Goal: Task Accomplishment & Management: Manage account settings

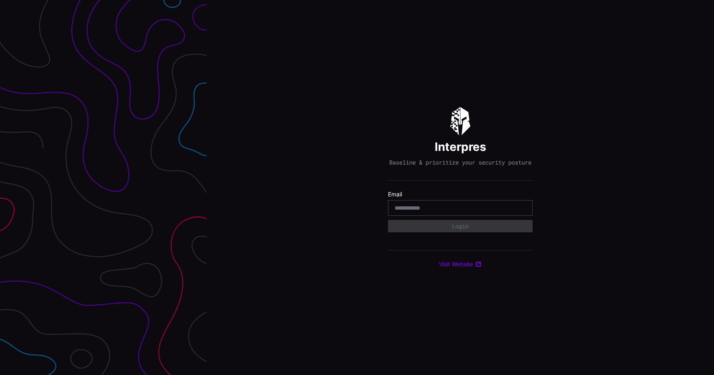
type input "**********"
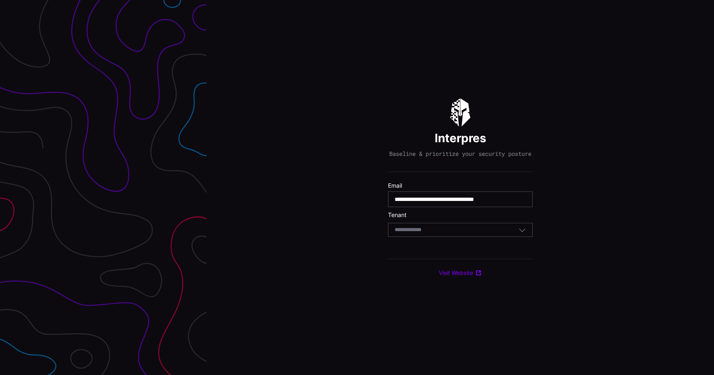
click at [455, 237] on div "Select Tenant" at bounding box center [460, 230] width 145 height 14
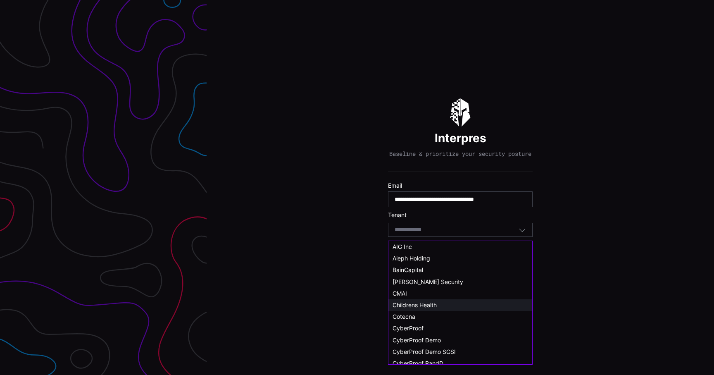
click at [429, 303] on span "Childrens Health" at bounding box center [415, 304] width 44 height 7
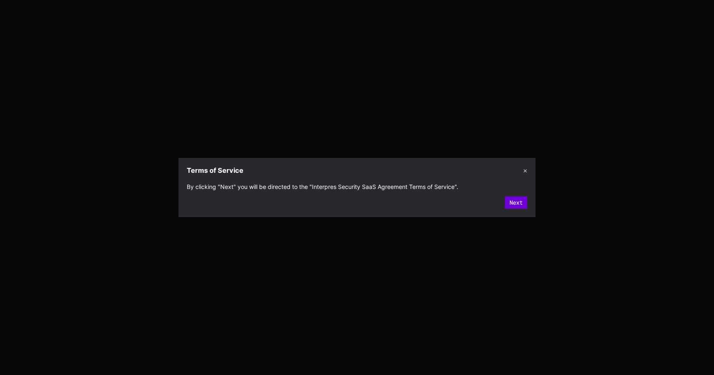
click at [522, 204] on button "Next" at bounding box center [516, 202] width 22 height 12
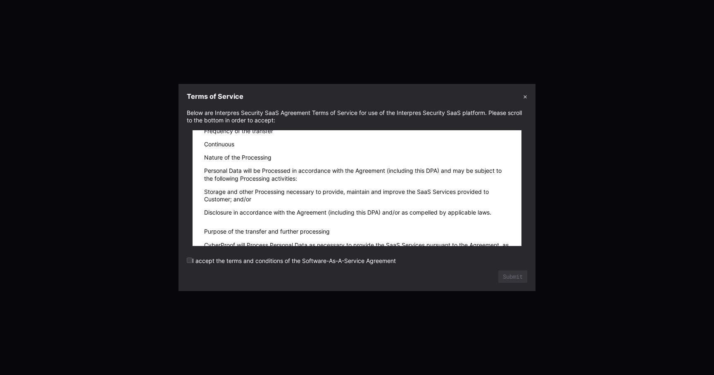
scroll to position [12220, 0]
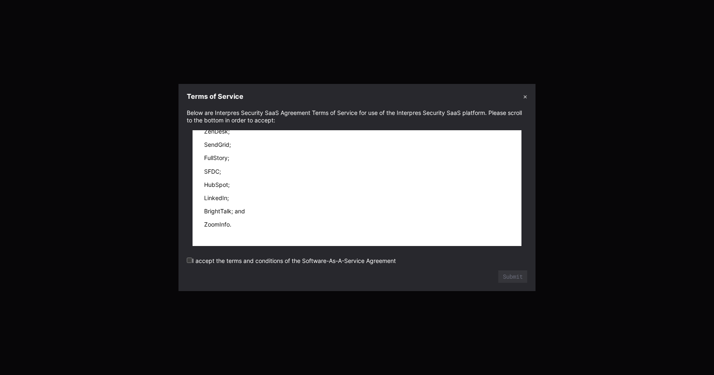
click at [396, 258] on label "I accept the terms and conditions of the Software-As-A-Service Agreement" at bounding box center [291, 260] width 209 height 7
click at [508, 278] on button "Submit" at bounding box center [513, 276] width 29 height 12
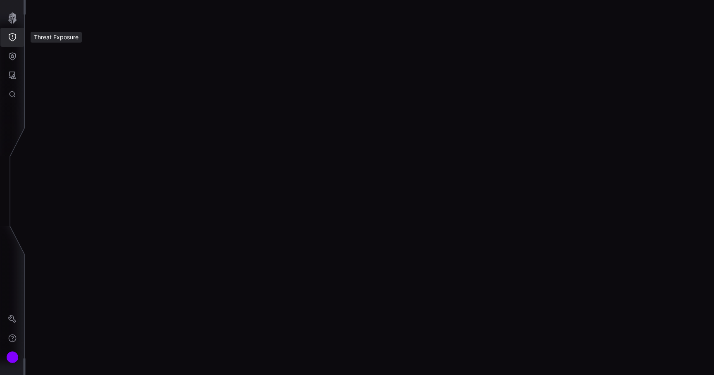
click at [17, 43] on button "Threat Exposure" at bounding box center [12, 37] width 24 height 19
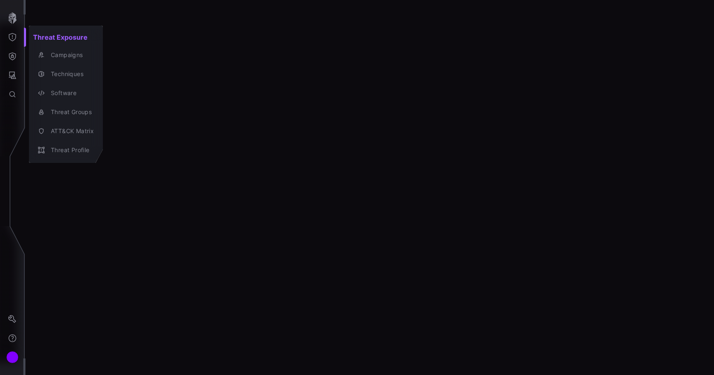
click at [12, 19] on div at bounding box center [357, 187] width 714 height 375
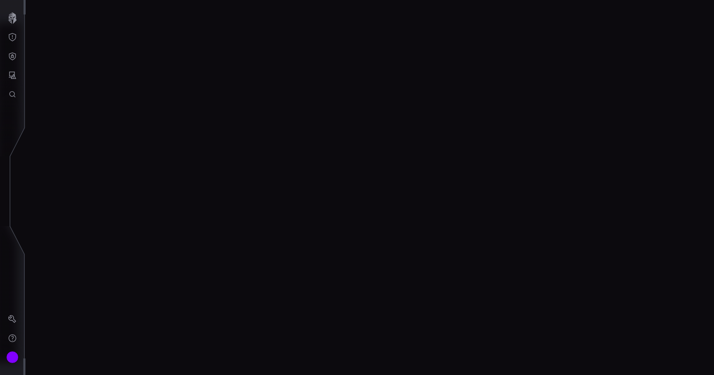
click at [12, 19] on icon "button" at bounding box center [12, 18] width 8 height 12
click at [12, 35] on icon "Threat Exposure" at bounding box center [12, 37] width 8 height 8
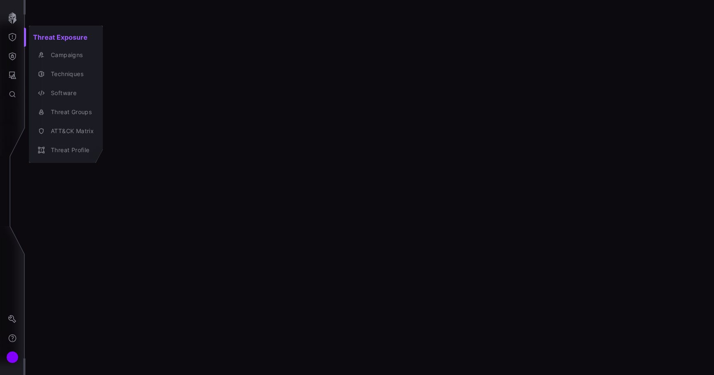
click at [52, 44] on h2 "Threat Exposure" at bounding box center [66, 37] width 74 height 17
click at [55, 50] on div "Campaigns" at bounding box center [65, 55] width 67 height 12
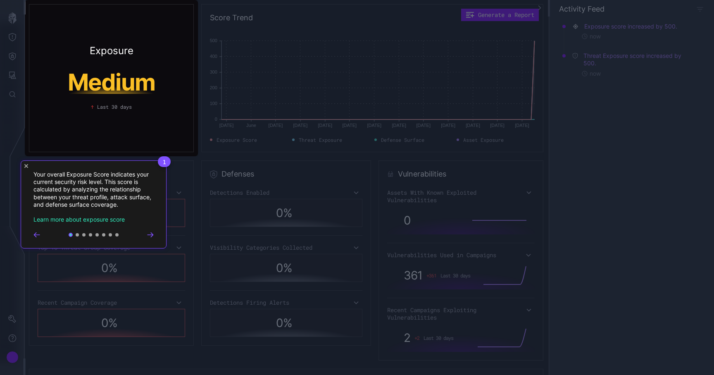
click at [29, 169] on div "1 Your overall Exposure Score indicates your current security risk level. This …" at bounding box center [94, 204] width 146 height 88
click at [27, 167] on icon "Close Tour" at bounding box center [26, 166] width 4 height 4
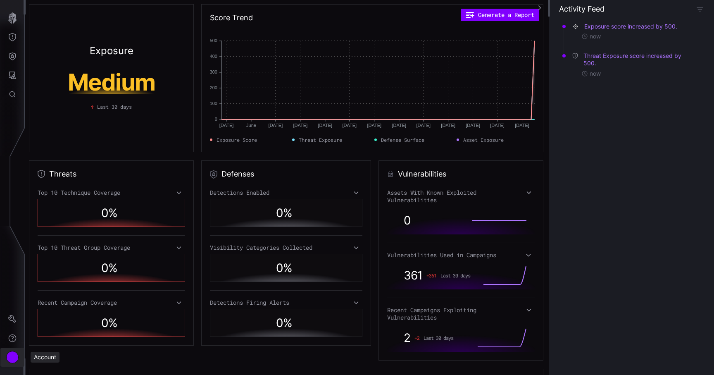
click at [8, 352] on button "Account" at bounding box center [12, 357] width 24 height 19
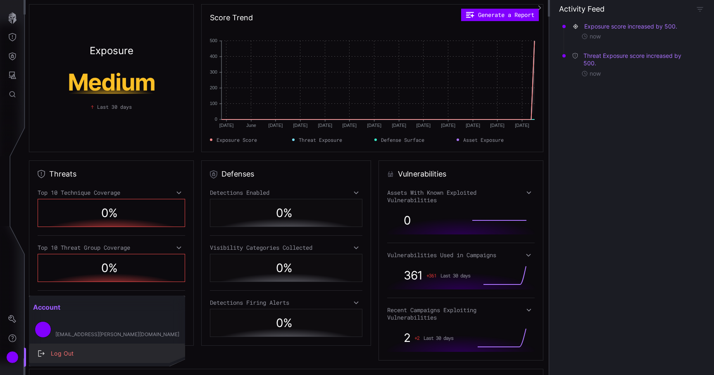
click at [55, 358] on div "Log Out" at bounding box center [111, 353] width 129 height 10
